Goal: Navigation & Orientation: Find specific page/section

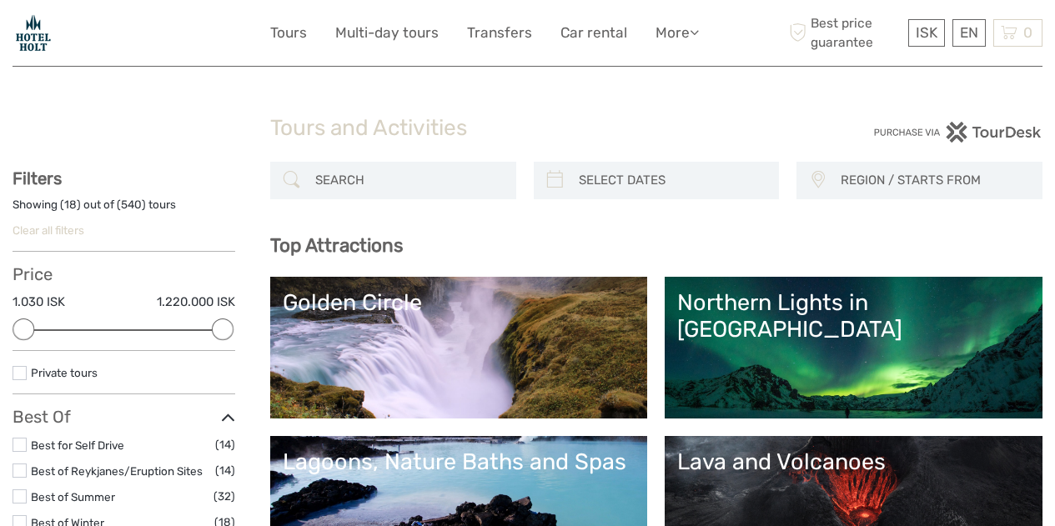
select select
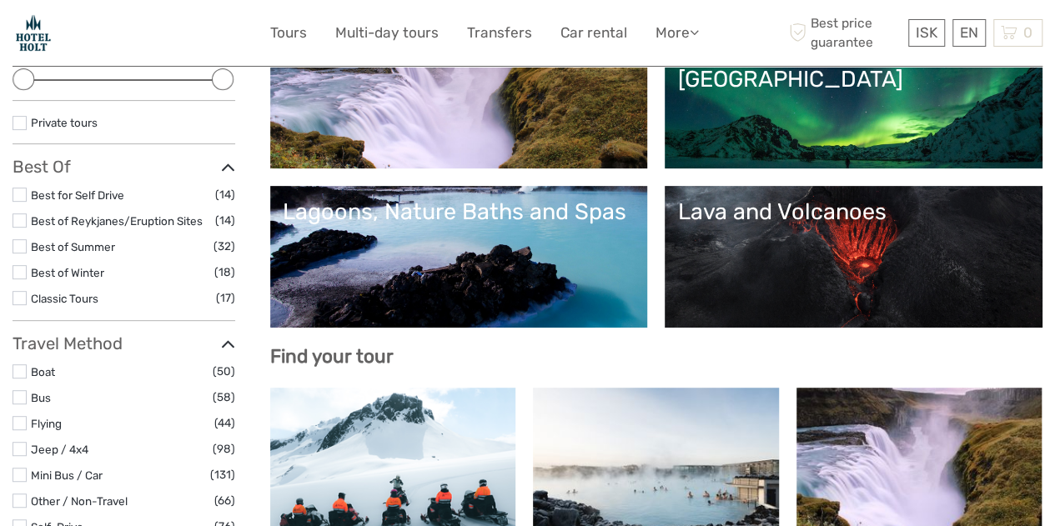
scroll to position [334, 0]
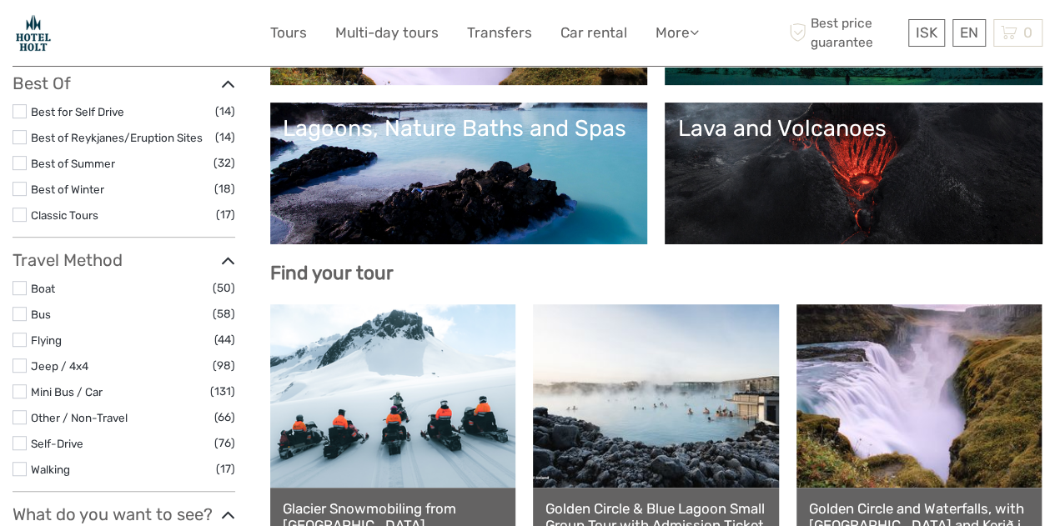
click at [629, 142] on div "Lagoons, Nature Baths and Spas" at bounding box center [459, 128] width 353 height 27
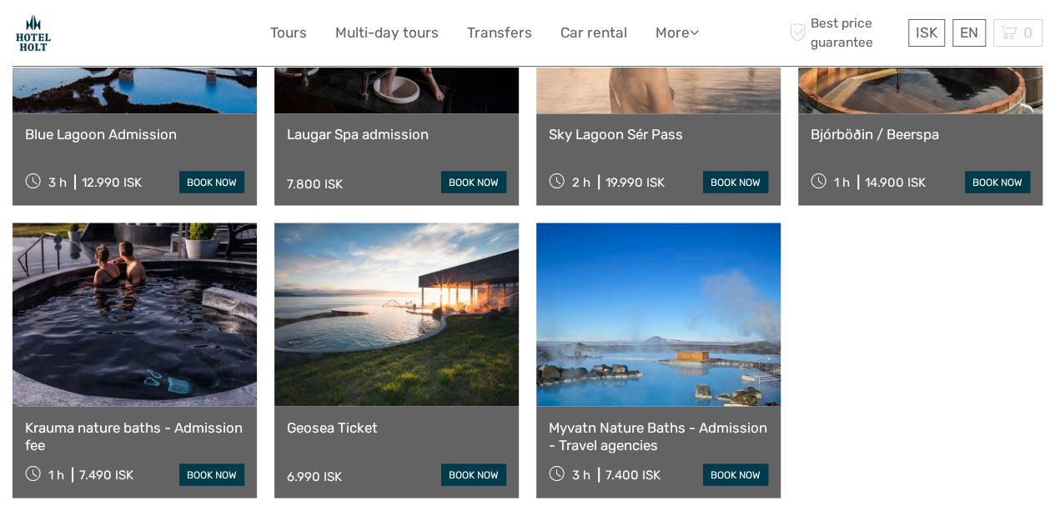
scroll to position [1084, 0]
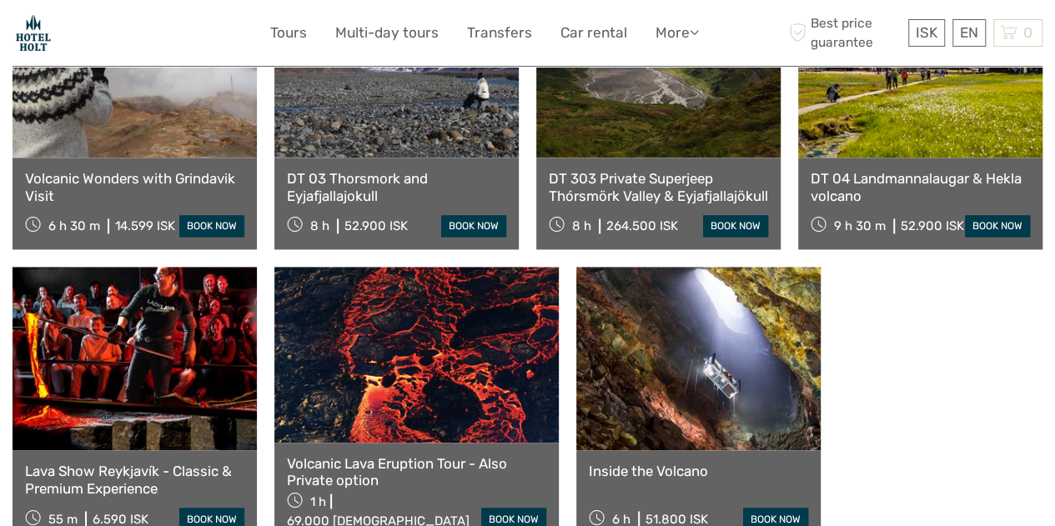
scroll to position [1168, 0]
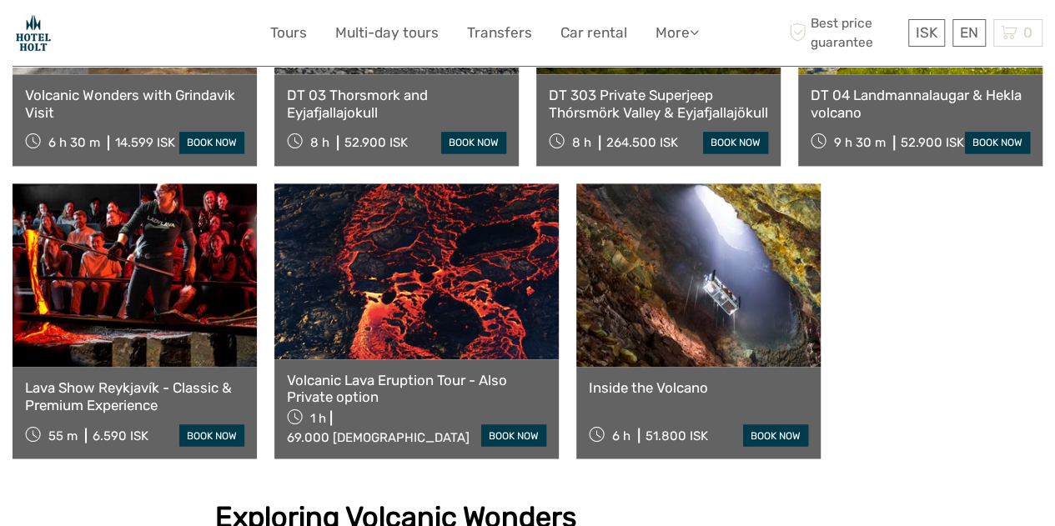
click at [651, 261] on link at bounding box center [698, 274] width 244 height 183
